Goal: Information Seeking & Learning: Learn about a topic

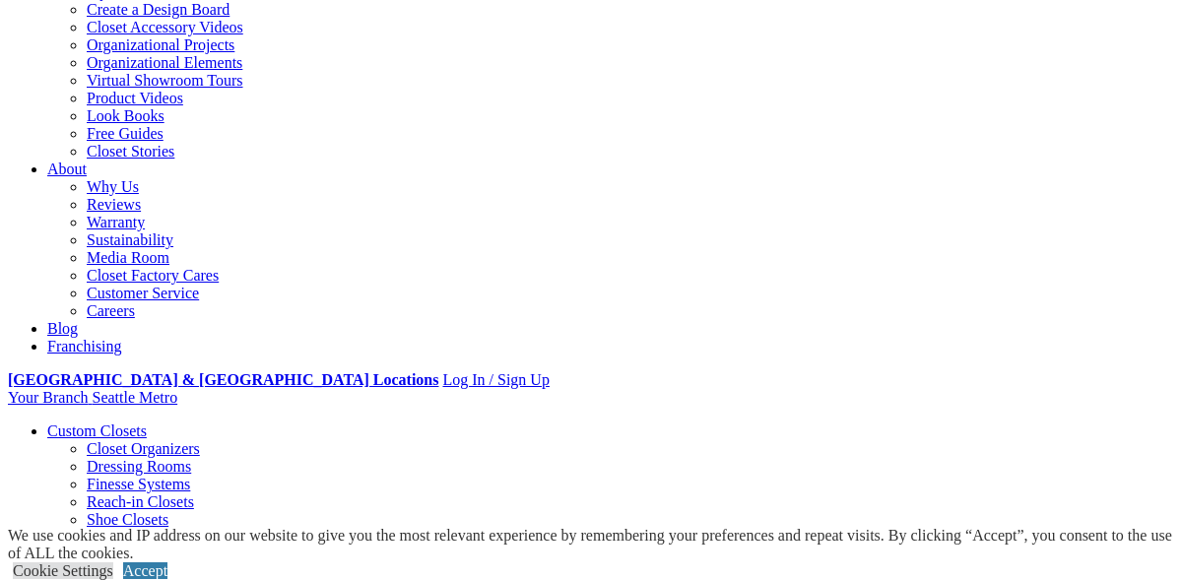
scroll to position [395, 0]
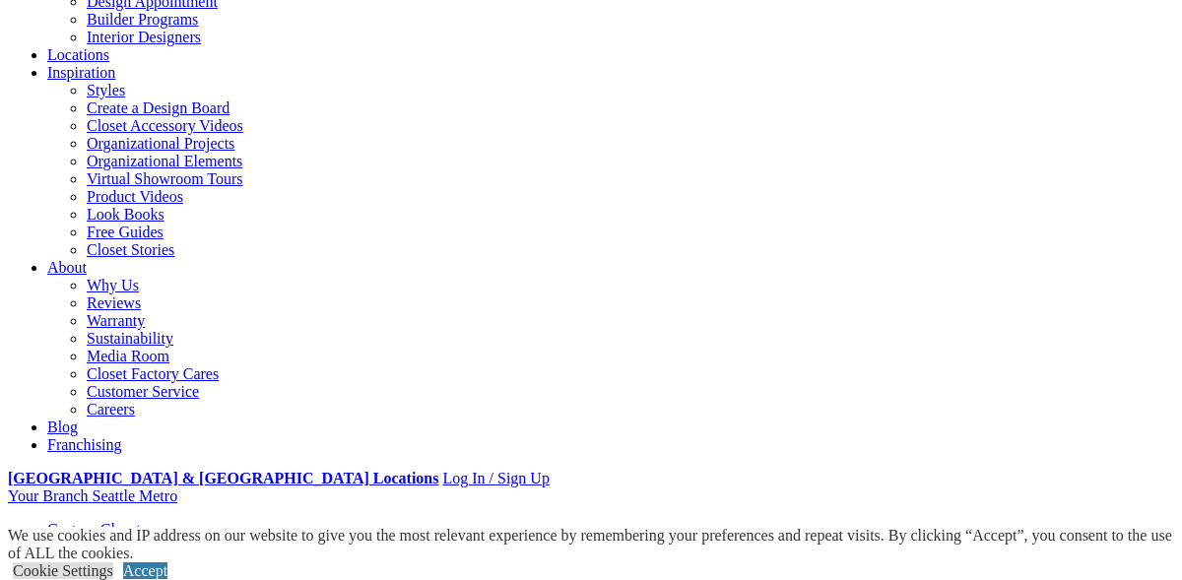
scroll to position [365, 0]
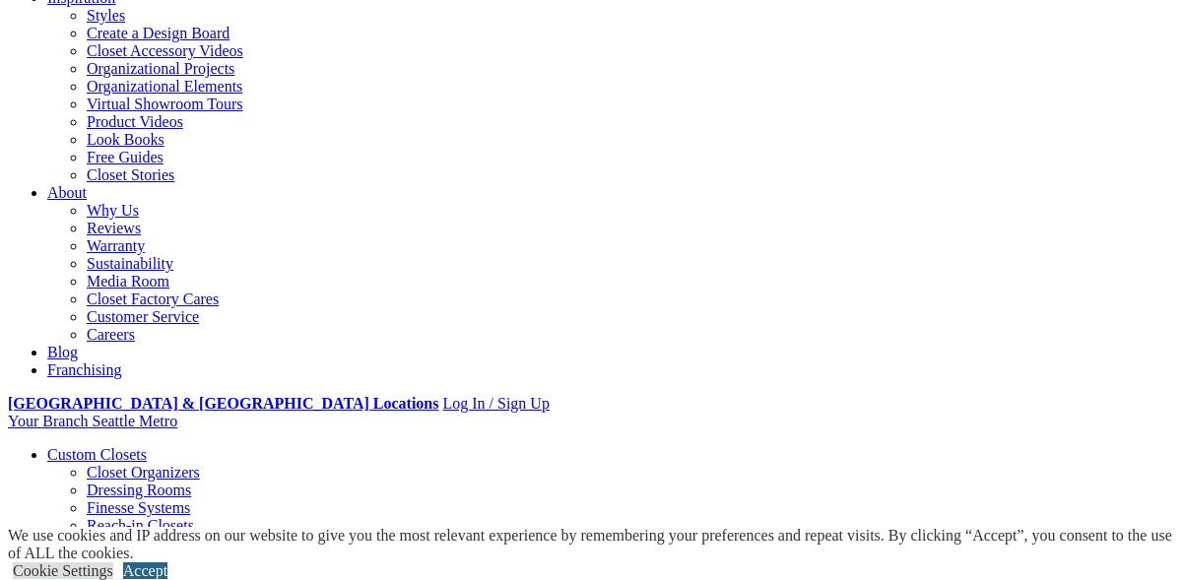
click at [167, 562] on link "Accept" at bounding box center [145, 570] width 44 height 17
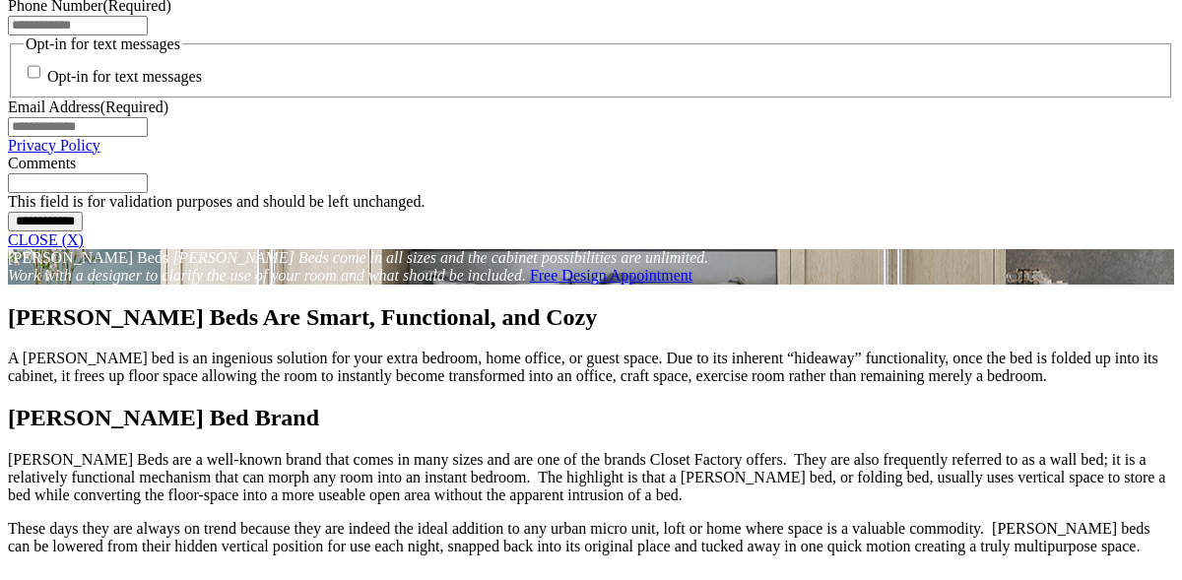
scroll to position [1739, 0]
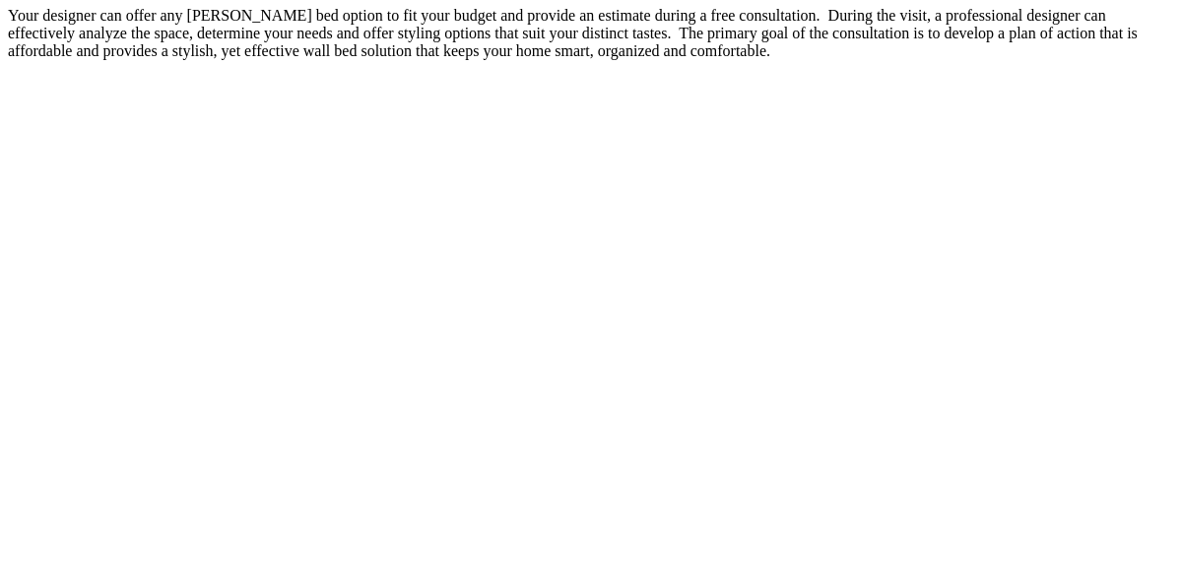
scroll to position [2987, 0]
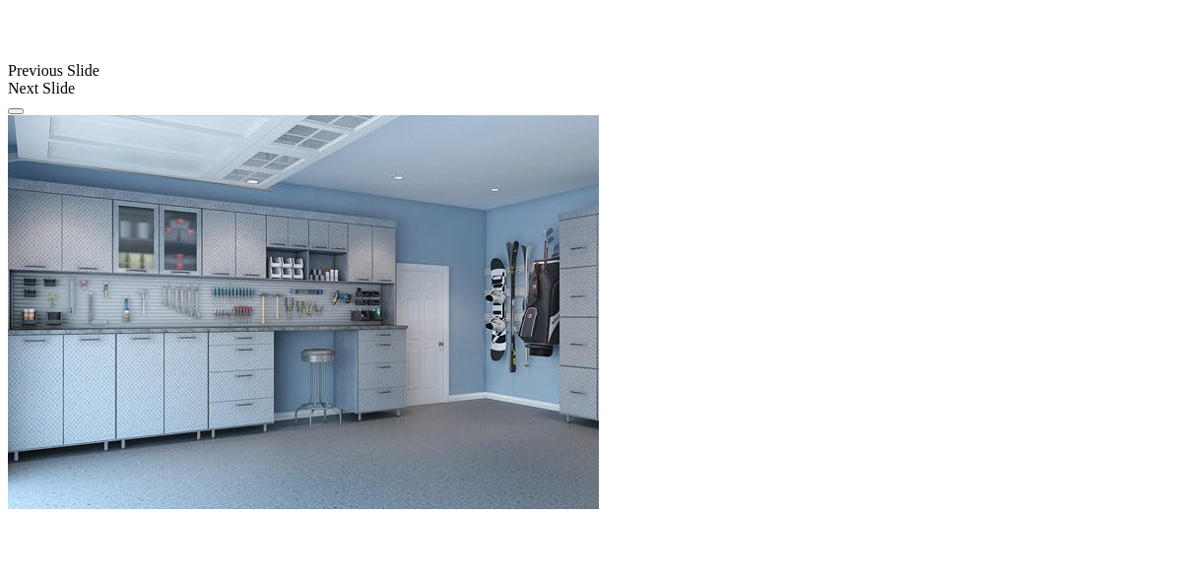
scroll to position [1477, 0]
